Goal: Answer question/provide support: Share knowledge or assist other users

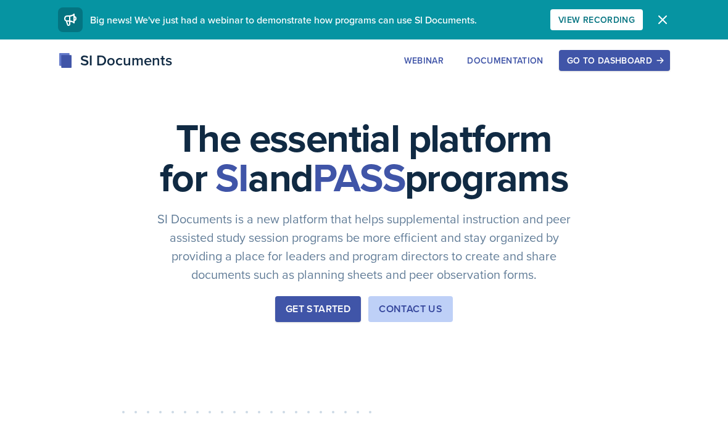
click at [617, 65] on div "Go to Dashboard" at bounding box center [614, 60] width 95 height 10
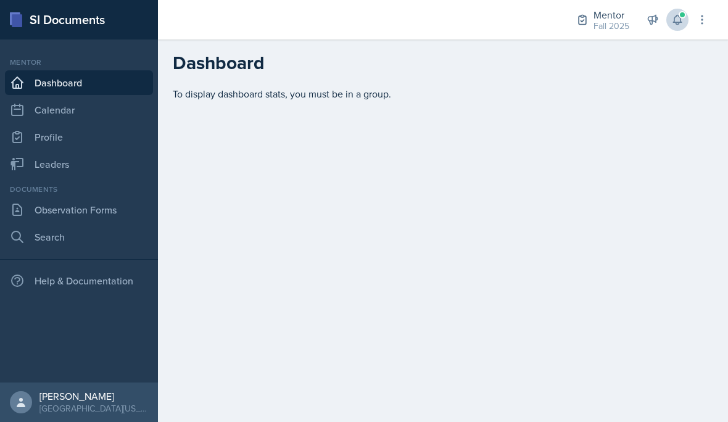
click at [673, 19] on icon at bounding box center [677, 20] width 12 height 12
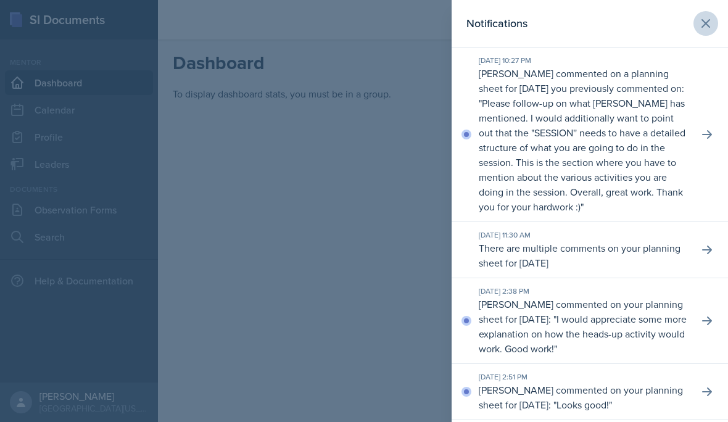
click at [694, 20] on button at bounding box center [705, 23] width 25 height 25
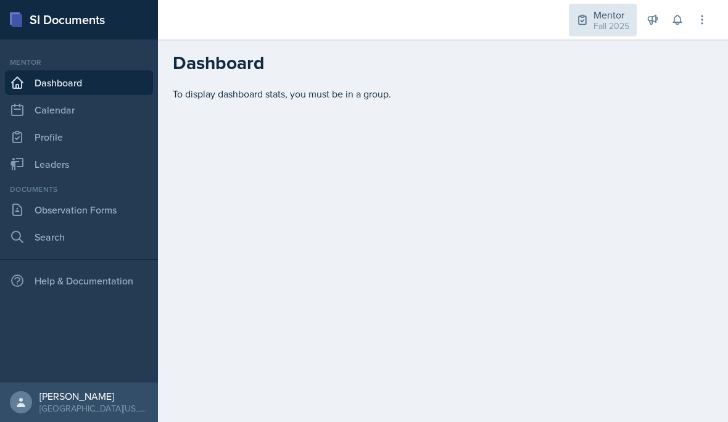
click at [607, 30] on div "Fall 2025" at bounding box center [611, 26] width 36 height 13
click at [417, 224] on main "Dashboard To display dashboard stats, you must be in a group." at bounding box center [443, 230] width 570 height 382
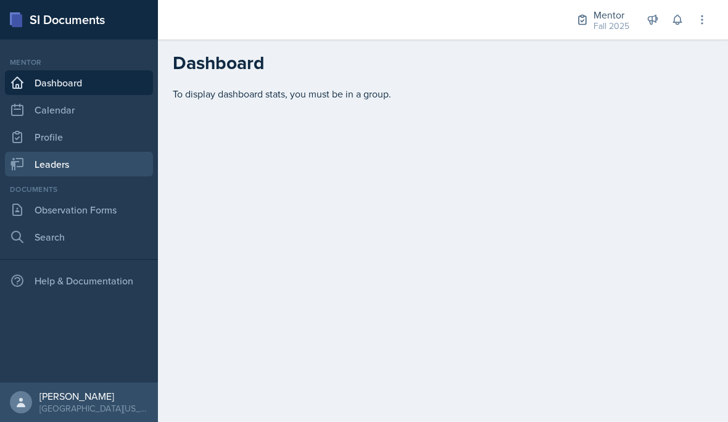
click at [92, 165] on link "Leaders" at bounding box center [79, 164] width 148 height 25
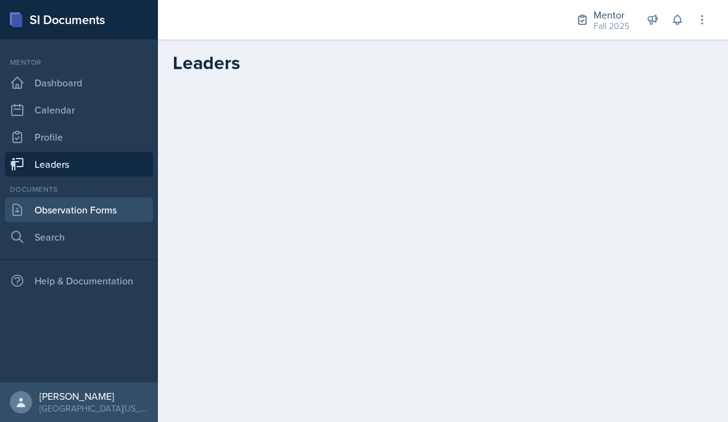
click at [120, 218] on link "Observation Forms" at bounding box center [79, 209] width 148 height 25
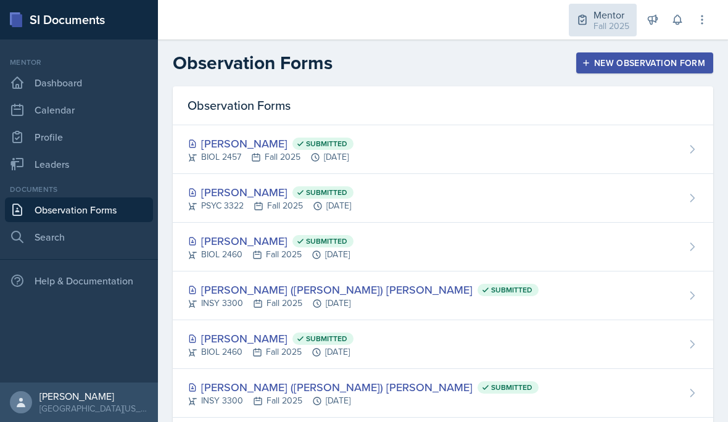
click at [606, 25] on div "Fall 2025" at bounding box center [611, 26] width 36 height 13
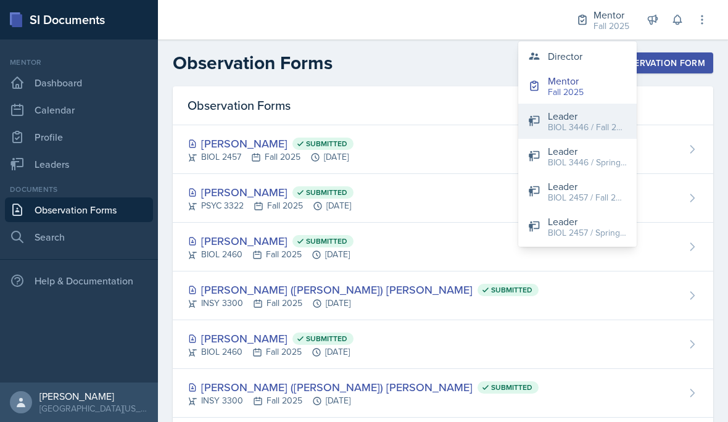
click at [613, 124] on div "BIOL 3446 / Fall 2023" at bounding box center [587, 127] width 79 height 13
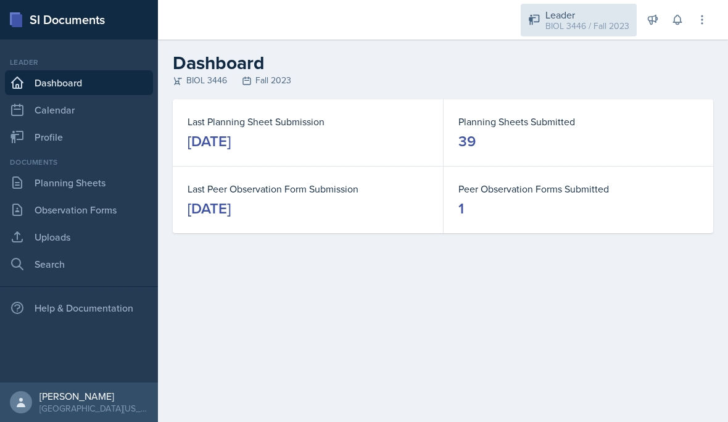
click at [578, 20] on div "BIOL 3446 / Fall 2023" at bounding box center [587, 26] width 84 height 13
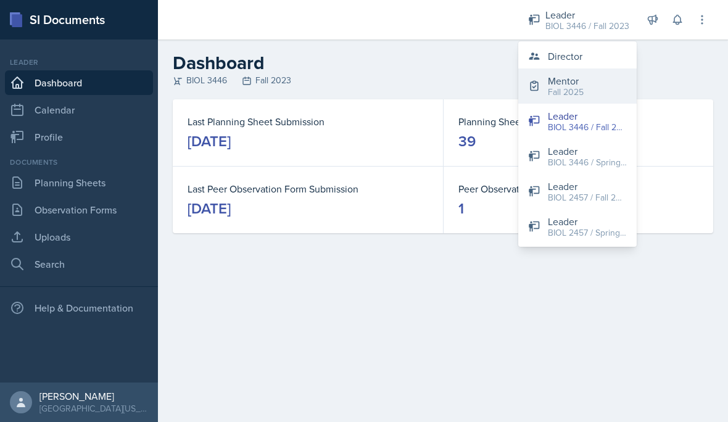
click at [612, 92] on button "Mentor Fall 2025" at bounding box center [577, 85] width 118 height 35
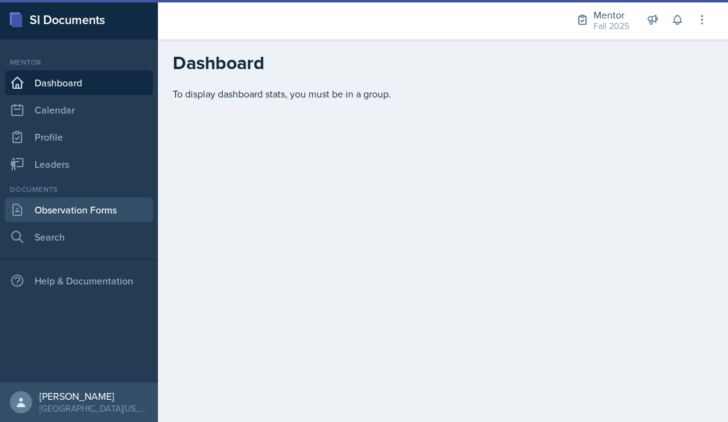
click at [94, 213] on link "Observation Forms" at bounding box center [79, 209] width 148 height 25
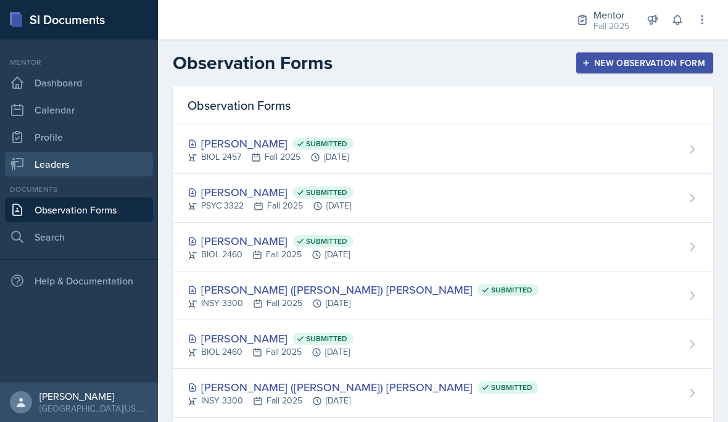
click at [75, 165] on link "Leaders" at bounding box center [79, 164] width 148 height 25
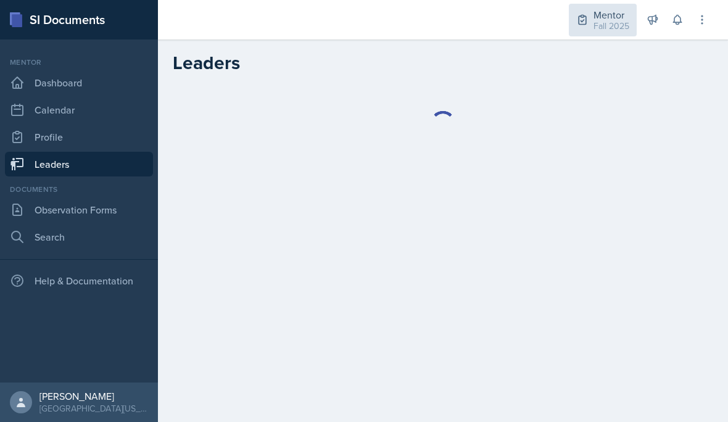
click at [614, 24] on div "Fall 2025" at bounding box center [611, 26] width 36 height 13
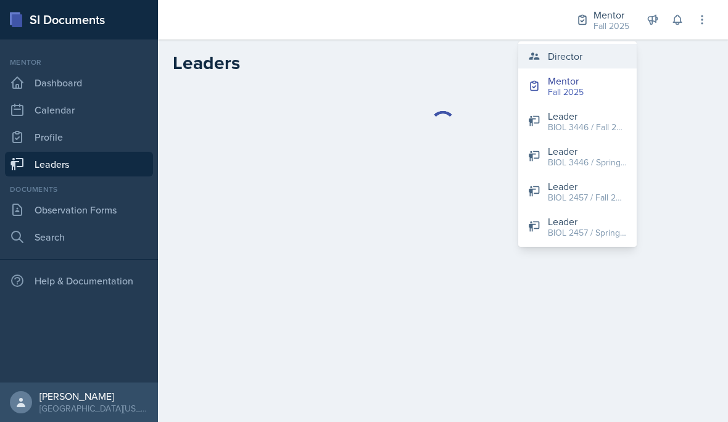
click at [605, 61] on button "Director" at bounding box center [577, 56] width 118 height 25
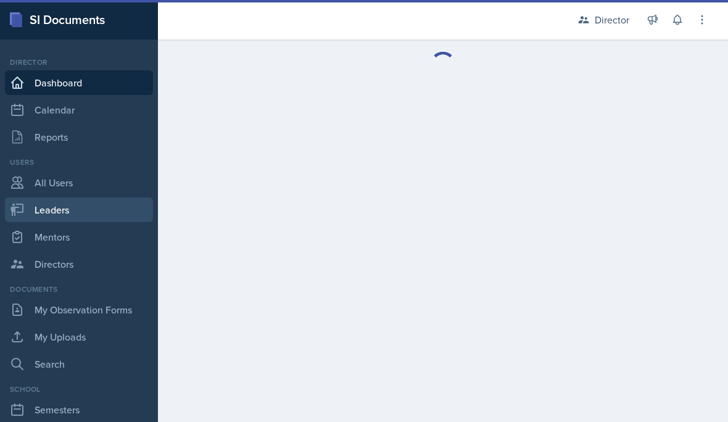
click at [100, 216] on link "Leaders" at bounding box center [79, 209] width 148 height 25
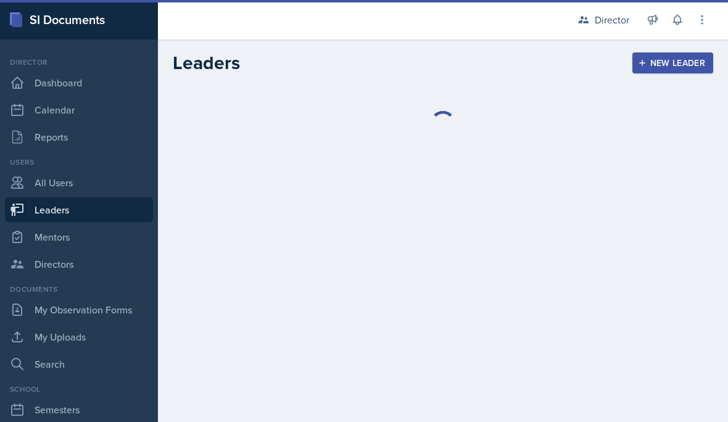
select select "a8c40de0-d7eb-4f82-90ee-ac0c6ce45f71"
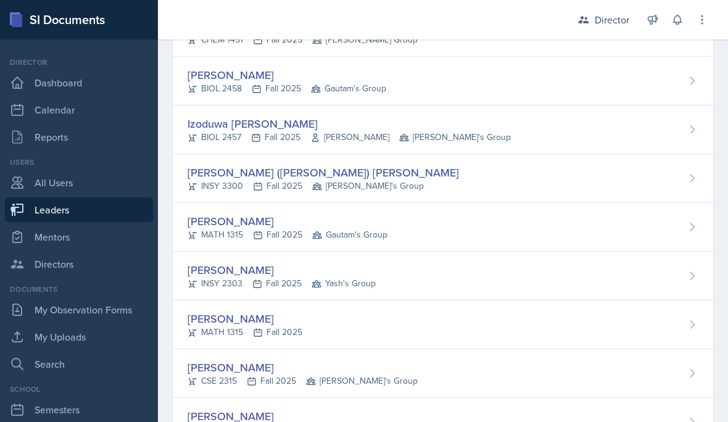
scroll to position [882, 0]
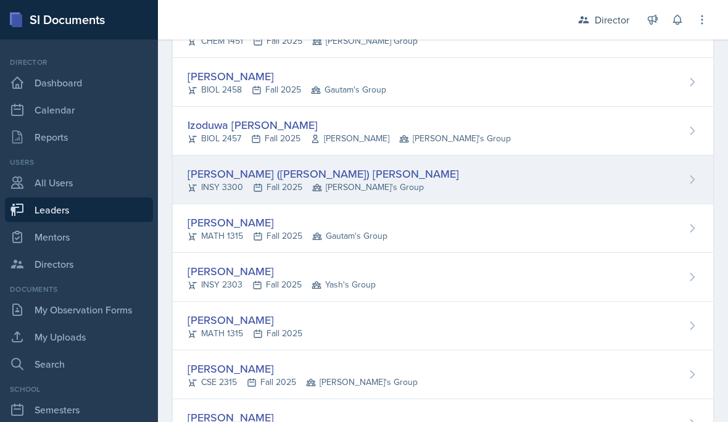
click at [567, 168] on div "Lee (Joseph) Overton INSY 3300 Fall 2025 Robin's Group" at bounding box center [443, 179] width 540 height 49
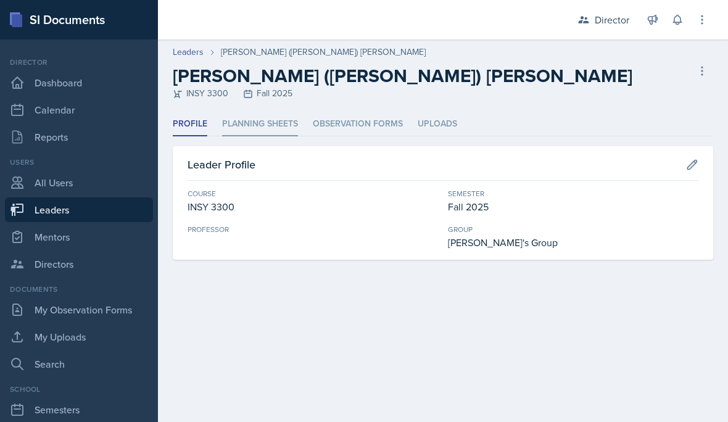
click at [248, 129] on li "Planning Sheets" at bounding box center [260, 124] width 76 height 24
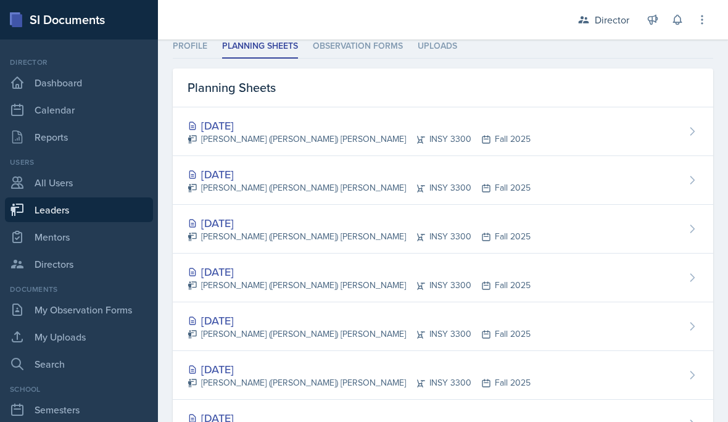
scroll to position [78, 0]
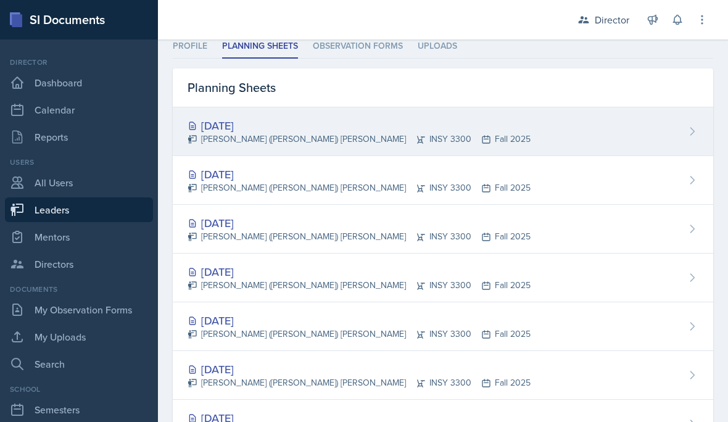
click at [609, 120] on div "Sep 16th, 2025 Lee (Joseph) Overton INSY 3300 Fall 2025" at bounding box center [443, 131] width 540 height 49
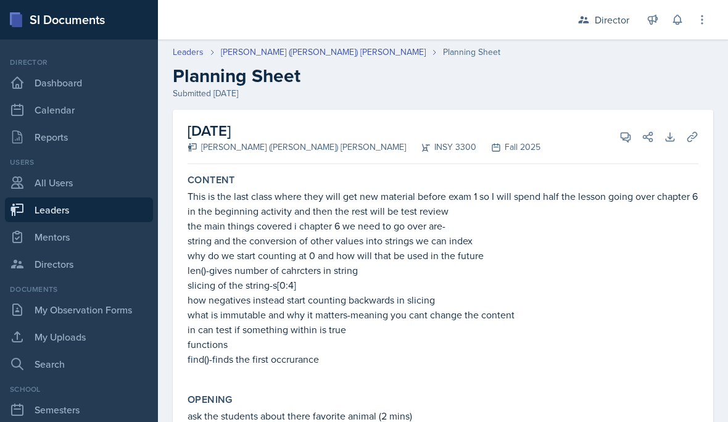
scroll to position [-1, 0]
click at [618, 126] on button "View Comments" at bounding box center [625, 137] width 22 height 22
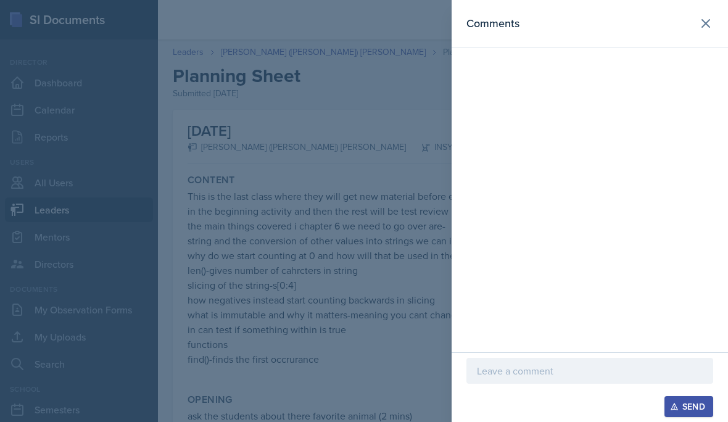
click at [548, 376] on p at bounding box center [590, 370] width 226 height 15
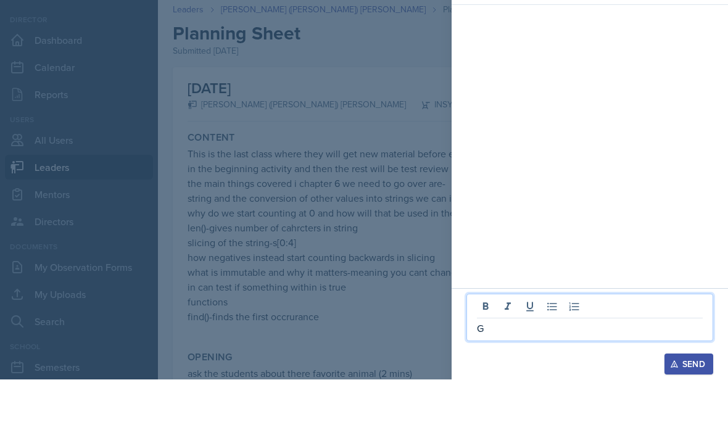
scroll to position [55, 0]
click at [564, 363] on p "Great job on metacoginitve" at bounding box center [590, 370] width 226 height 15
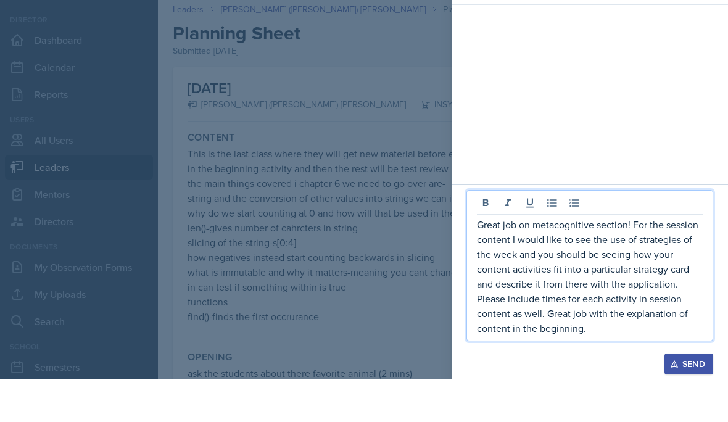
click at [544, 311] on p "Great job on metacognitive section! For the session content I would like to see…" at bounding box center [590, 319] width 226 height 118
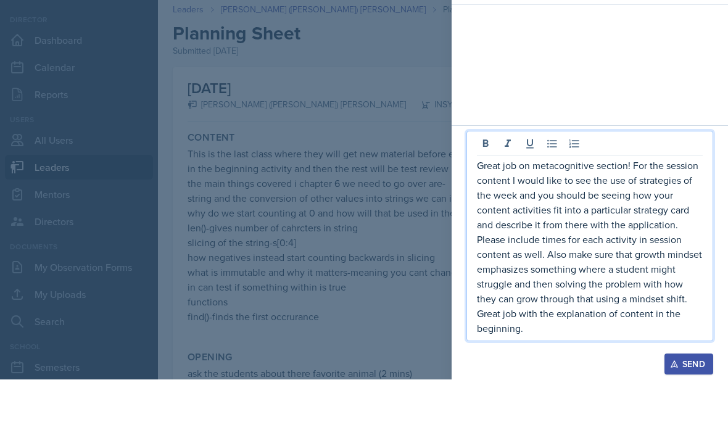
click at [569, 333] on p "Great job on metacognitive section! For the session content I would like to see…" at bounding box center [590, 289] width 226 height 178
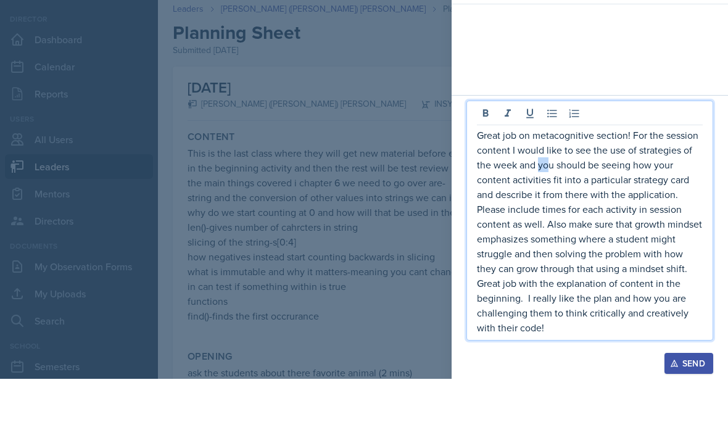
drag, startPoint x: 537, startPoint y: 166, endPoint x: 551, endPoint y: 163, distance: 14.1
click at [551, 171] on p "Great job on metacognitive section! For the session content I would like to see…" at bounding box center [590, 274] width 226 height 207
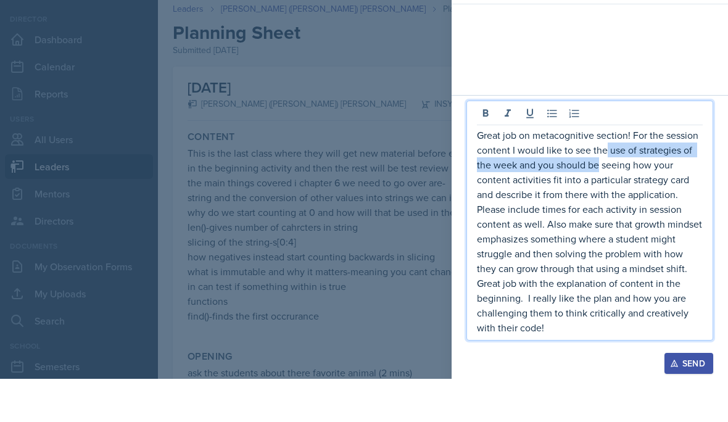
drag, startPoint x: 597, startPoint y: 166, endPoint x: 607, endPoint y: 157, distance: 13.5
click at [607, 171] on p "Great job on metacognitive section! For the session content I would like to see…" at bounding box center [590, 274] width 226 height 207
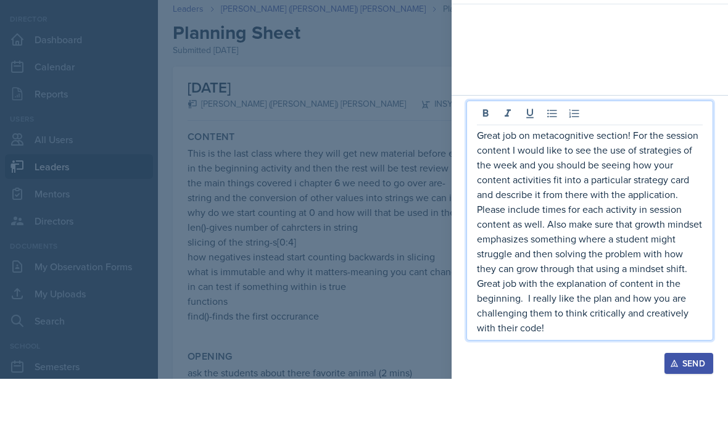
click at [632, 171] on p "Great job on metacognitive section! For the session content I would like to see…" at bounding box center [590, 274] width 226 height 207
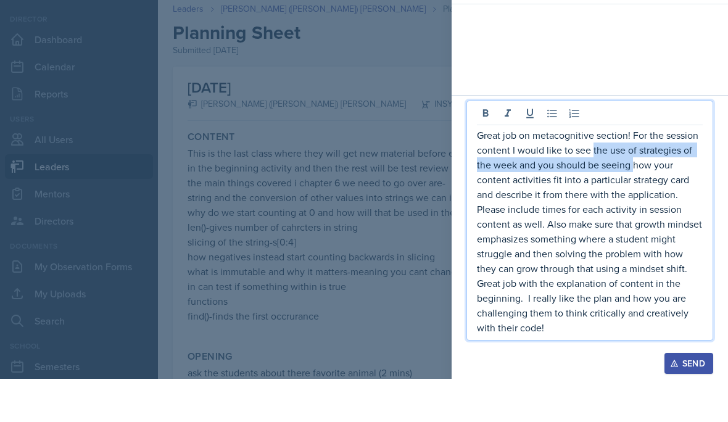
drag, startPoint x: 632, startPoint y: 165, endPoint x: 593, endPoint y: 153, distance: 40.6
click at [593, 171] on p "Great job on metacognitive section! For the session content I would like to see…" at bounding box center [590, 274] width 226 height 207
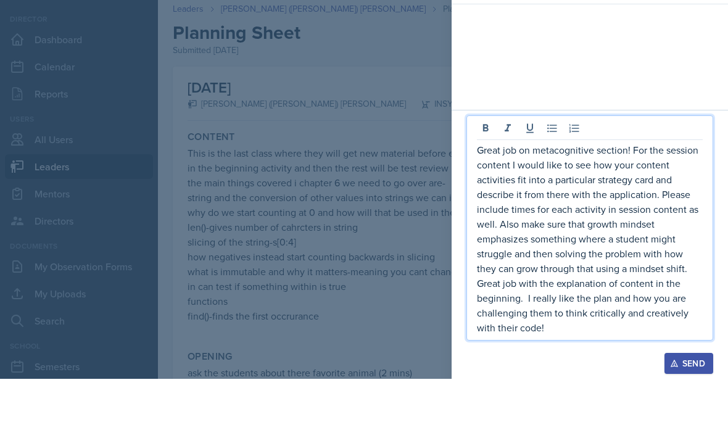
scroll to position [56, 0]
click at [573, 324] on p "Great job on metacognitive section! For the session content I would like to see…" at bounding box center [590, 282] width 226 height 192
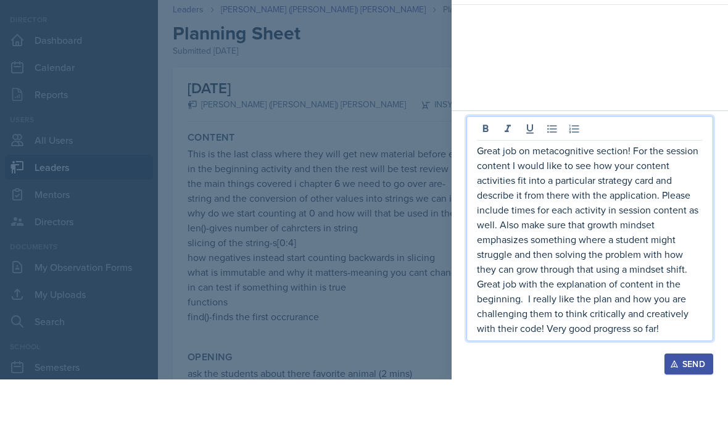
click at [689, 396] on button "Send" at bounding box center [688, 406] width 49 height 21
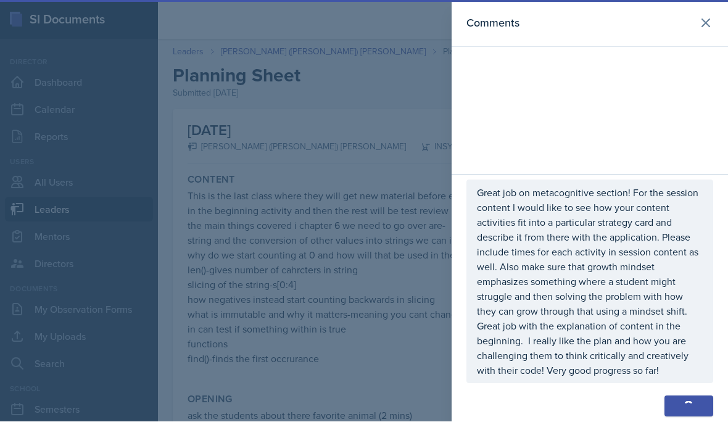
scroll to position [178, 0]
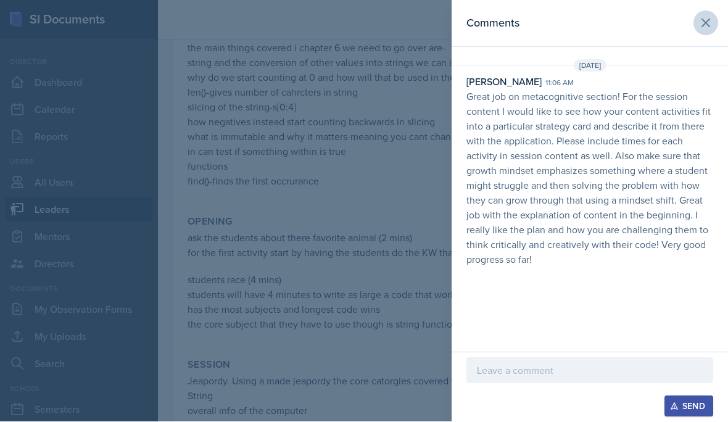
click at [699, 18] on icon at bounding box center [705, 23] width 15 height 15
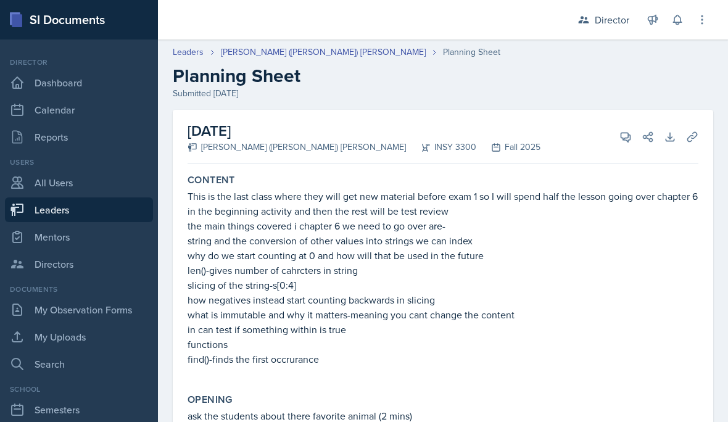
scroll to position [0, 0]
